Goal: Use online tool/utility: Utilize a website feature to perform a specific function

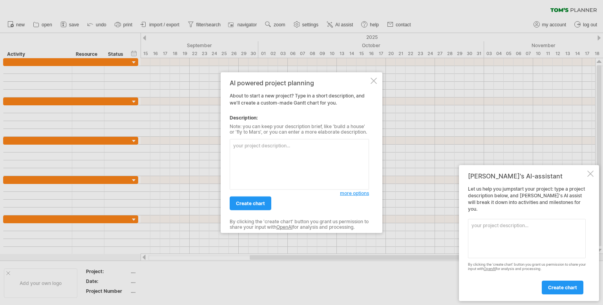
click at [279, 152] on textarea at bounding box center [299, 164] width 139 height 51
type textarea "j"
type textarea "我在建置TDR系統FPGA程式"
click at [264, 199] on link "create chart" at bounding box center [251, 203] width 42 height 14
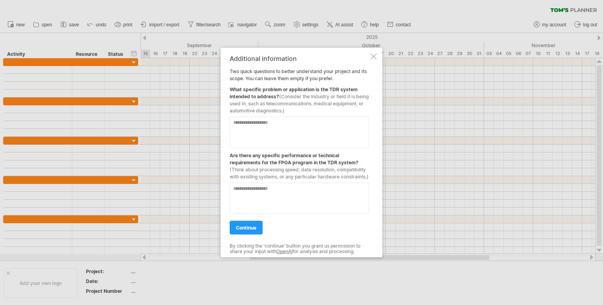
drag, startPoint x: 228, startPoint y: 68, endPoint x: 313, endPoint y: 77, distance: 85.6
click at [293, 68] on div "Additional information Two quick questions to better understand your project an…" at bounding box center [302, 152] width 162 height 209
click at [372, 53] on div at bounding box center [373, 56] width 6 height 6
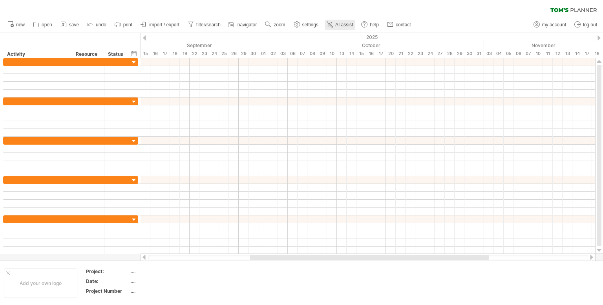
click at [339, 25] on span "AI assist" at bounding box center [344, 24] width 18 height 5
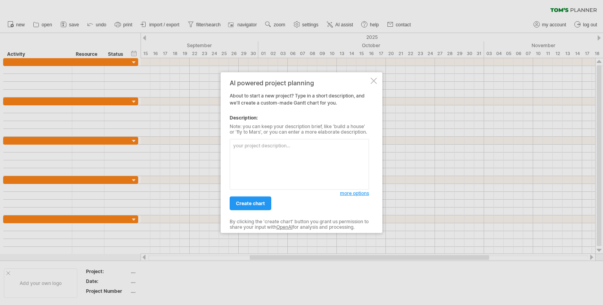
click at [358, 195] on span "more options" at bounding box center [354, 193] width 29 height 6
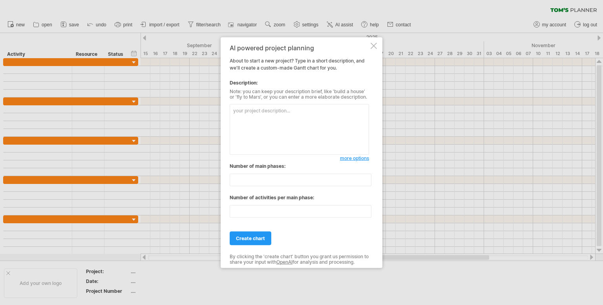
click at [278, 111] on textarea at bounding box center [299, 129] width 139 height 51
type textarea "我在建置TDR系統FPGA程式"
drag, startPoint x: 245, startPoint y: 179, endPoint x: 192, endPoint y: 181, distance: 52.6
click at [210, 181] on div "Trying to reach [DOMAIN_NAME] Connected again... 0% clear filter new" at bounding box center [301, 152] width 603 height 305
drag, startPoint x: 250, startPoint y: 209, endPoint x: 194, endPoint y: 210, distance: 55.3
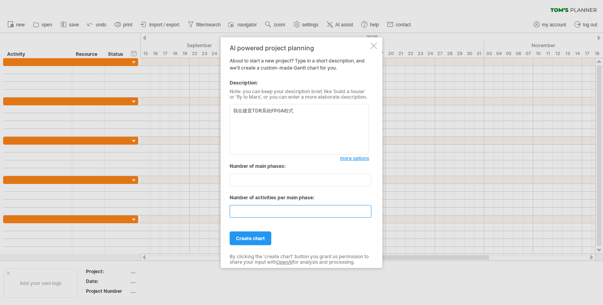
click at [218, 209] on div "Trying to reach [DOMAIN_NAME] Connected again... 0% clear filter new" at bounding box center [301, 152] width 603 height 305
type input "*"
click at [257, 184] on input "number" at bounding box center [301, 179] width 142 height 13
type input "*"
click at [353, 159] on span "more options" at bounding box center [354, 158] width 29 height 6
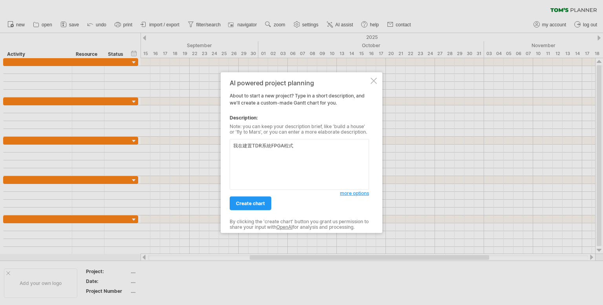
click at [354, 195] on span "more options" at bounding box center [354, 193] width 29 height 6
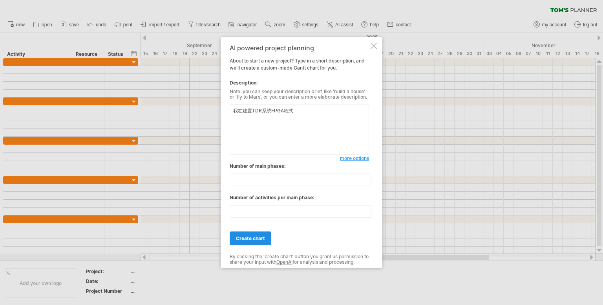
click at [259, 241] on link "create chart" at bounding box center [251, 238] width 42 height 14
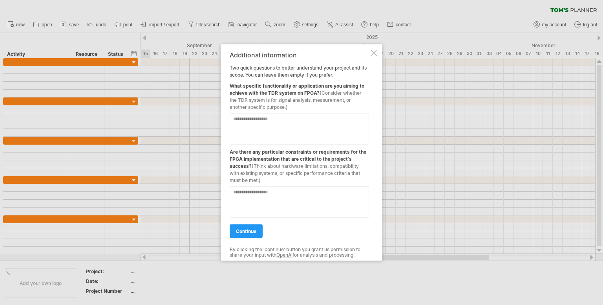
click at [312, 95] on div "What specific functionality or application are you aiming to achieve with the T…" at bounding box center [299, 94] width 139 height 32
drag, startPoint x: 230, startPoint y: 148, endPoint x: 330, endPoint y: 157, distance: 100.1
click at [323, 156] on div "Are there any particular constraints or requirements for the FPGA implementatio…" at bounding box center [299, 163] width 139 height 39
click at [251, 231] on span "continue" at bounding box center [246, 231] width 20 height 6
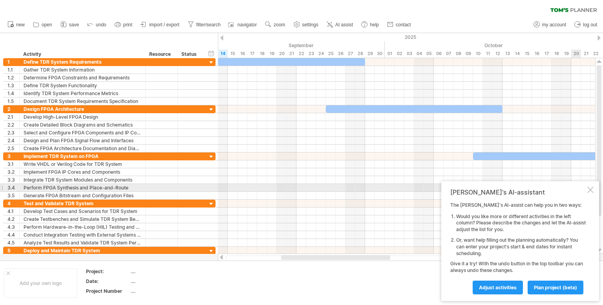
click at [586, 187] on div "[PERSON_NAME]'s AI-assistant The [PERSON_NAME]'s AI-assist can help you in two …" at bounding box center [520, 241] width 158 height 120
click at [590, 190] on div at bounding box center [590, 189] width 6 height 6
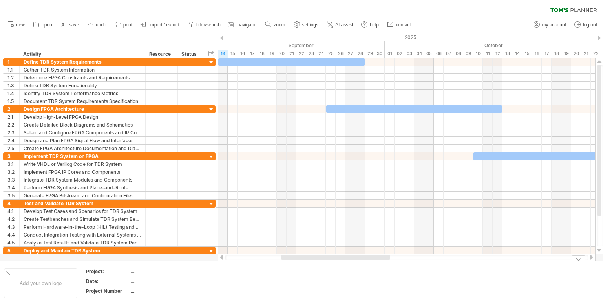
drag, startPoint x: 351, startPoint y: 273, endPoint x: 353, endPoint y: 269, distance: 4.6
click at [483, 8] on div "clear filter reapply filter" at bounding box center [301, 8] width 603 height 16
